Goal: Information Seeking & Learning: Learn about a topic

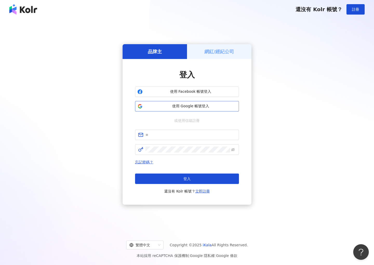
click at [194, 103] on button "使用 Google 帳號登入" at bounding box center [187, 106] width 104 height 10
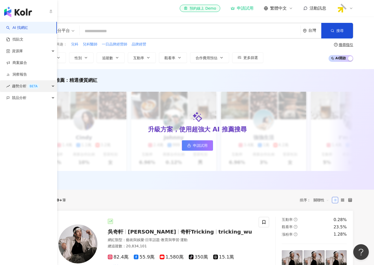
click at [53, 86] on icon "button" at bounding box center [53, 86] width 3 height 0
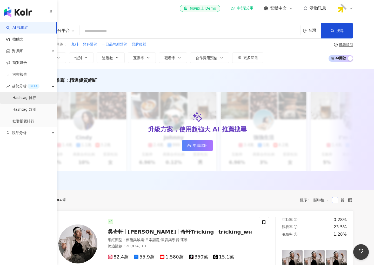
click at [30, 100] on link "Hashtag 排行" at bounding box center [24, 97] width 24 height 5
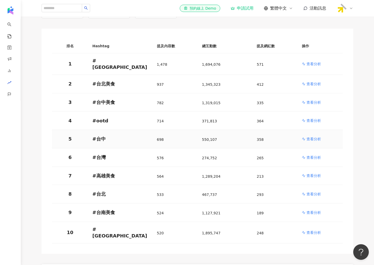
scroll to position [58, 0]
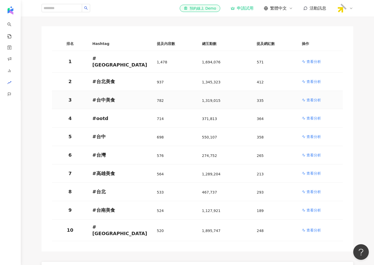
click at [314, 97] on p "查看分析" at bounding box center [313, 99] width 15 height 5
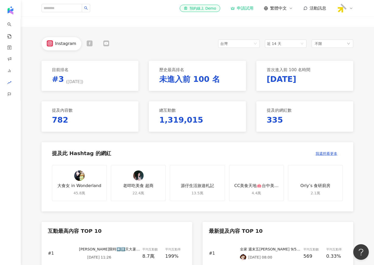
scroll to position [32, 0]
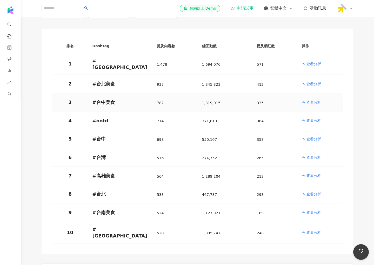
scroll to position [58, 0]
